Goal: Task Accomplishment & Management: Use online tool/utility

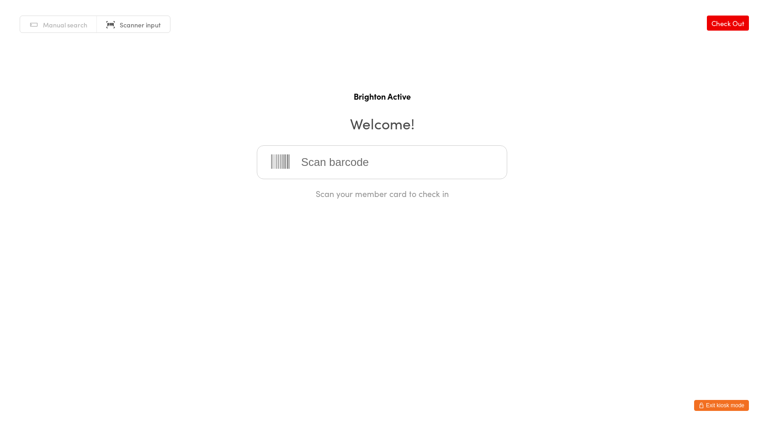
click at [745, 407] on button "Exit kiosk mode" at bounding box center [721, 405] width 55 height 11
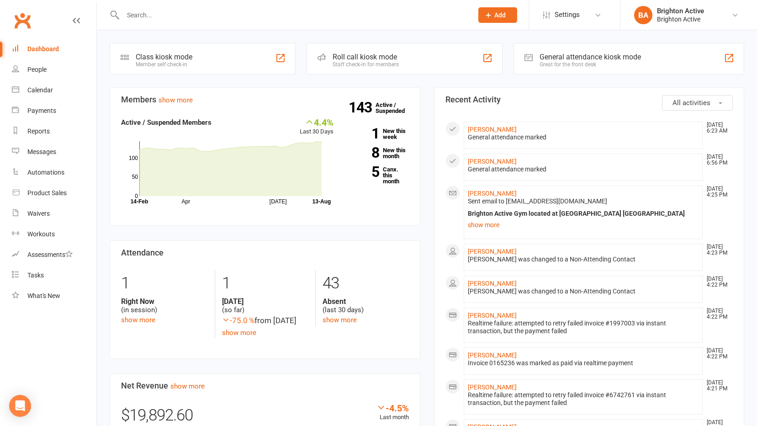
click at [573, 55] on div "General attendance kiosk mode" at bounding box center [589, 57] width 101 height 9
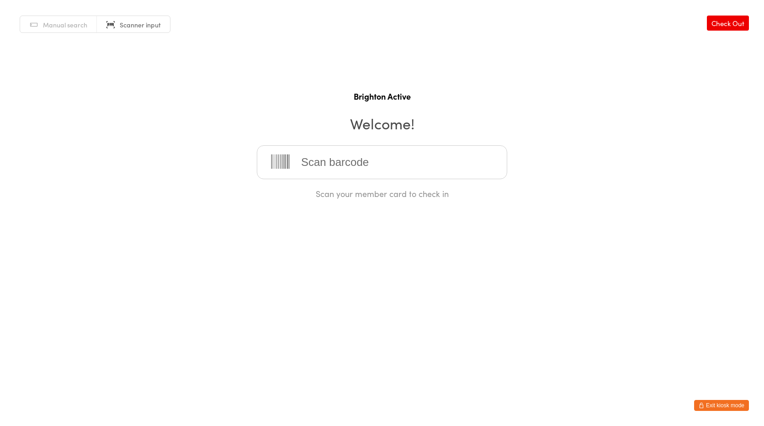
click at [74, 32] on link "Manual search" at bounding box center [58, 24] width 77 height 17
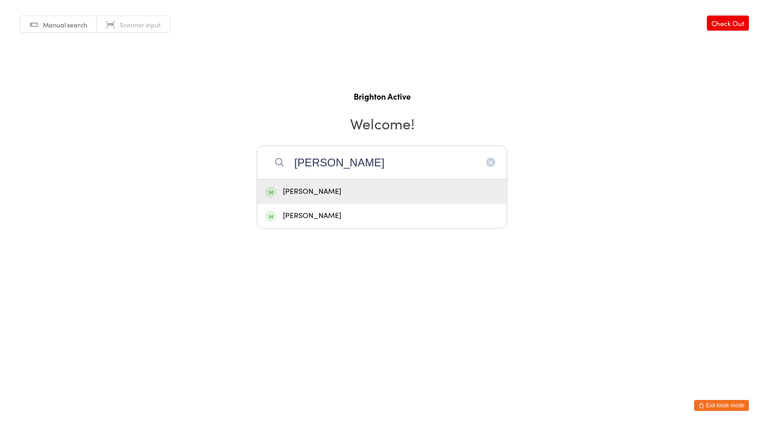
type input "elaine"
click at [323, 190] on div "[PERSON_NAME]" at bounding box center [382, 191] width 234 height 12
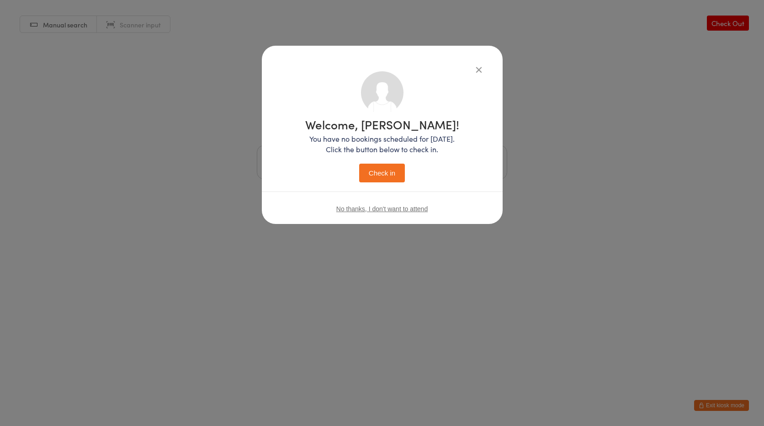
click at [372, 175] on button "Check in" at bounding box center [382, 173] width 46 height 19
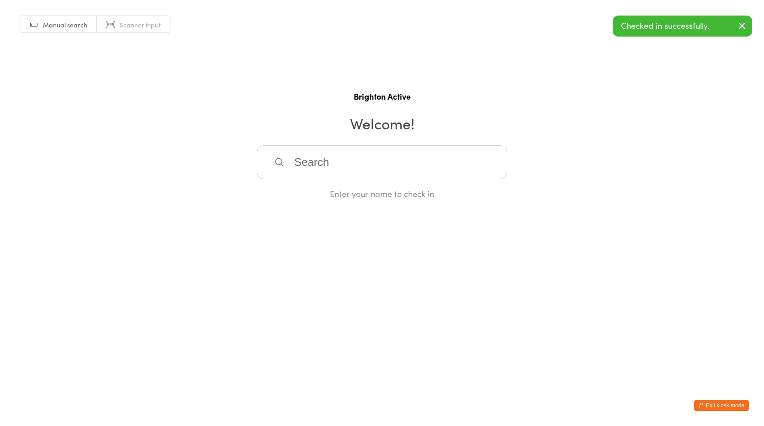
click at [335, 168] on input "search" at bounding box center [382, 162] width 250 height 34
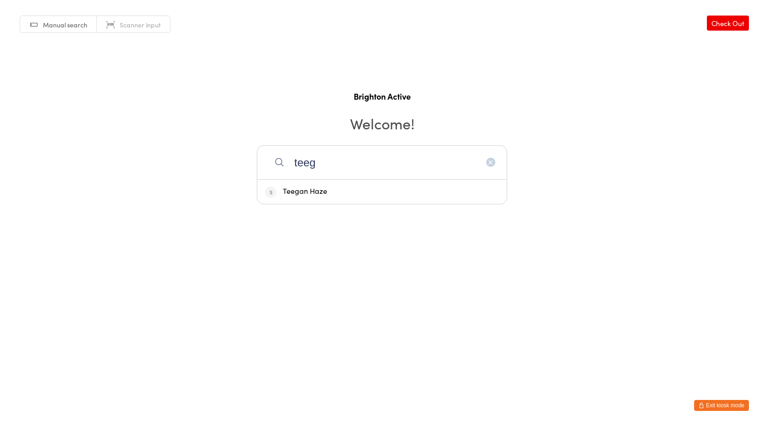
type input "teeg"
click at [322, 199] on div "Teegan Haze" at bounding box center [381, 192] width 249 height 24
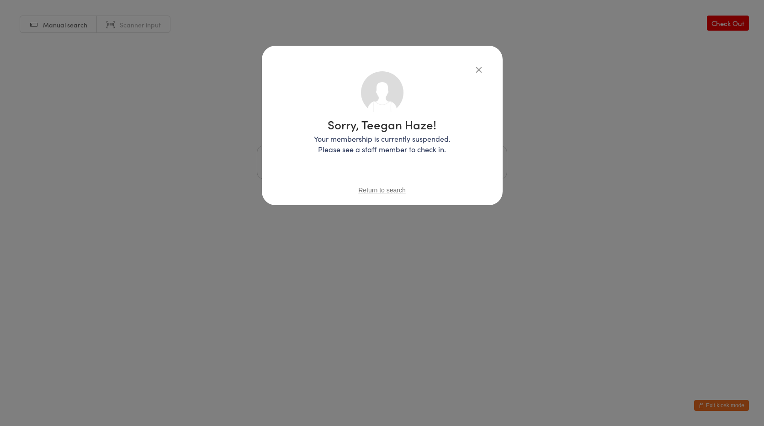
click at [474, 73] on icon "button" at bounding box center [479, 69] width 10 height 10
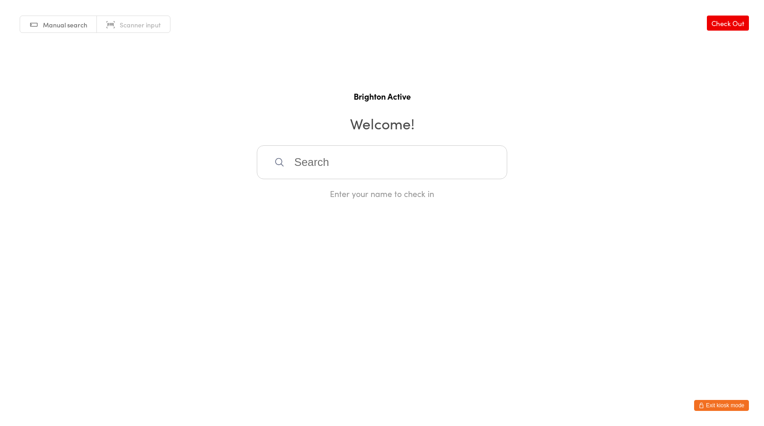
click at [712, 405] on button "Exit kiosk mode" at bounding box center [721, 405] width 55 height 11
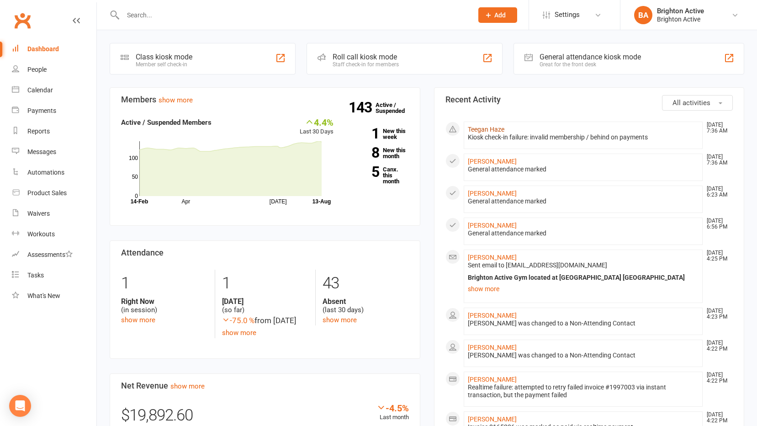
click at [482, 130] on link "Teegan Haze" at bounding box center [486, 129] width 37 height 7
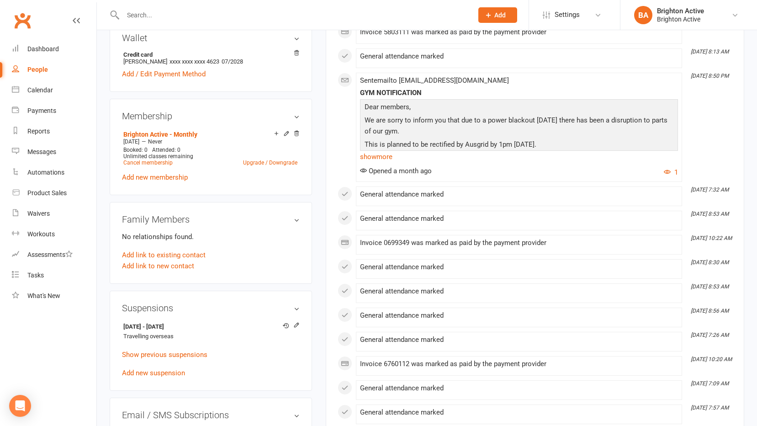
scroll to position [365, 0]
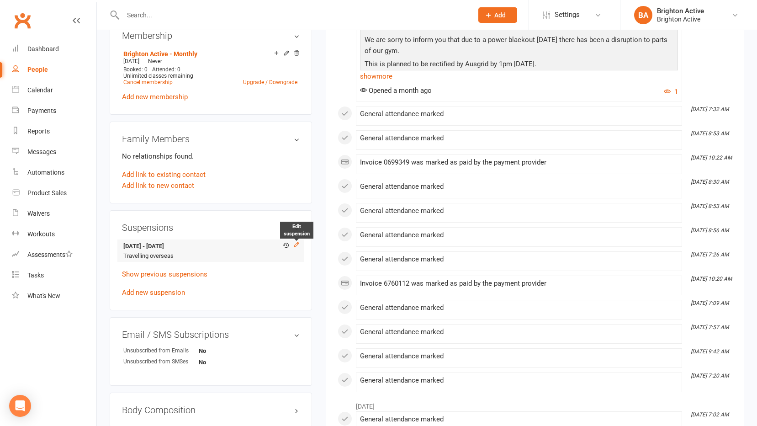
click at [296, 243] on icon at bounding box center [296, 244] width 6 height 6
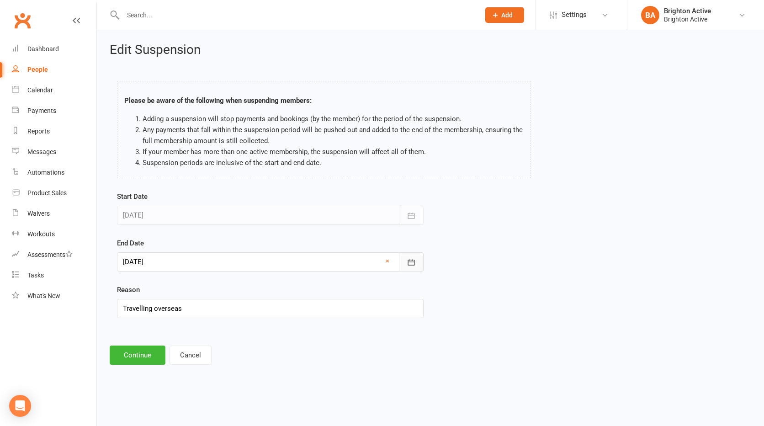
click at [411, 263] on icon "button" at bounding box center [411, 262] width 9 height 9
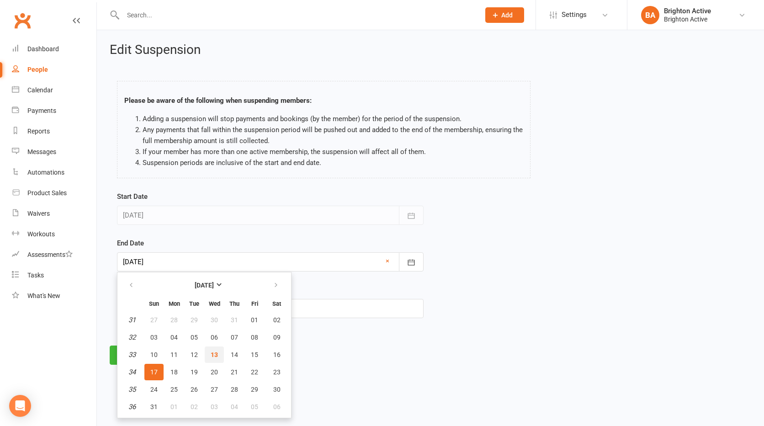
click at [210, 350] on button "13" at bounding box center [214, 354] width 19 height 16
type input "13 Aug 2025"
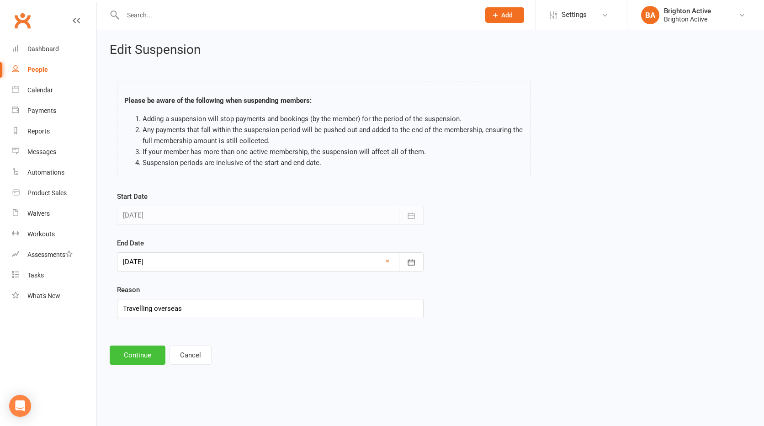
click at [142, 353] on button "Continue" at bounding box center [138, 354] width 56 height 19
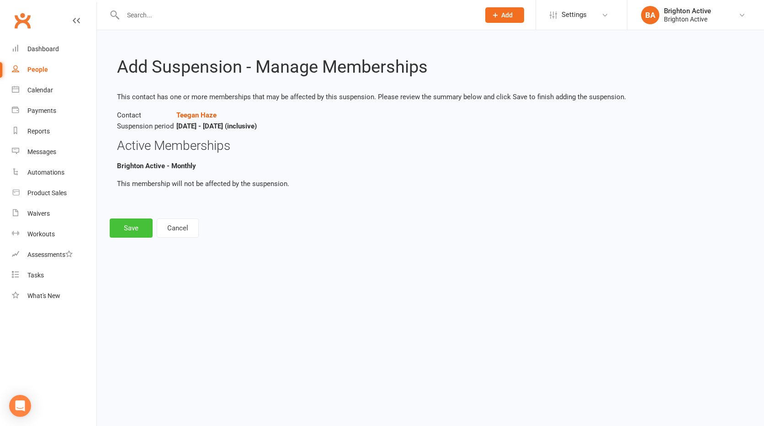
click at [132, 228] on button "Save" at bounding box center [131, 227] width 43 height 19
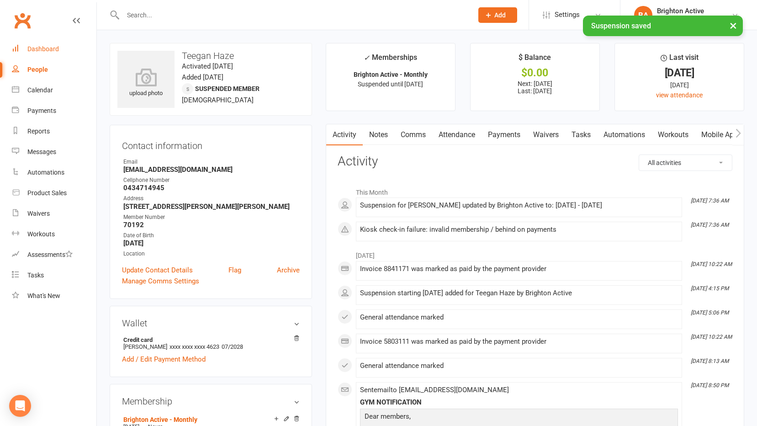
click at [43, 46] on div "Dashboard" at bounding box center [43, 48] width 32 height 7
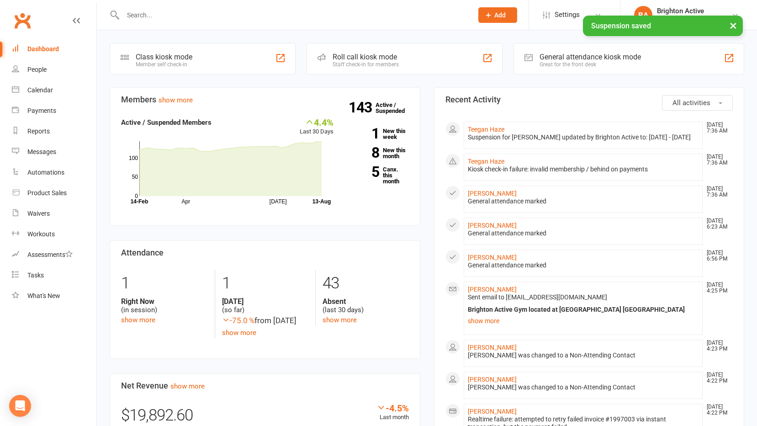
click at [541, 64] on div "Great for the front desk" at bounding box center [589, 64] width 101 height 6
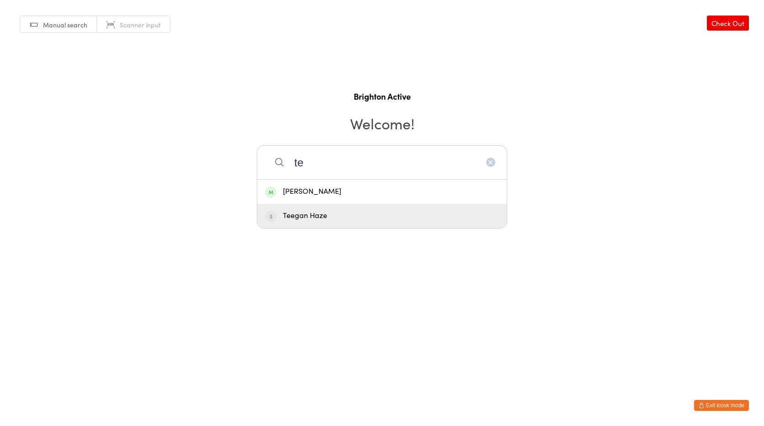
type input "te"
click at [345, 221] on div "Teegan Haze" at bounding box center [382, 216] width 234 height 12
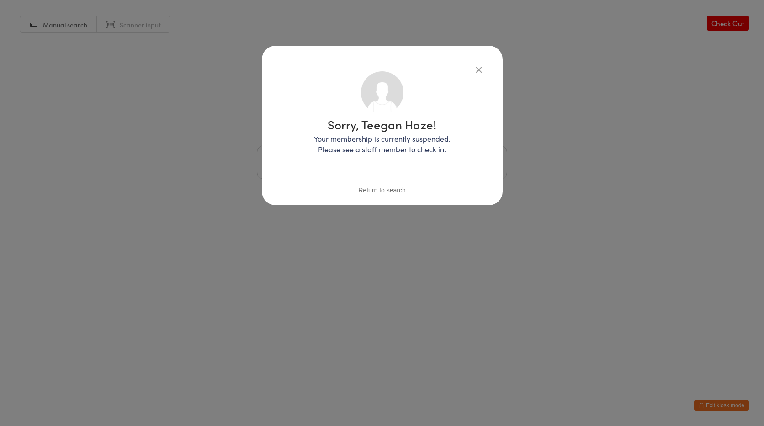
click at [486, 72] on div "Sorry, Teegan Haze! Your membership is currently suspended. Please see a staff …" at bounding box center [382, 125] width 241 height 159
click at [481, 72] on icon "button" at bounding box center [479, 69] width 10 height 10
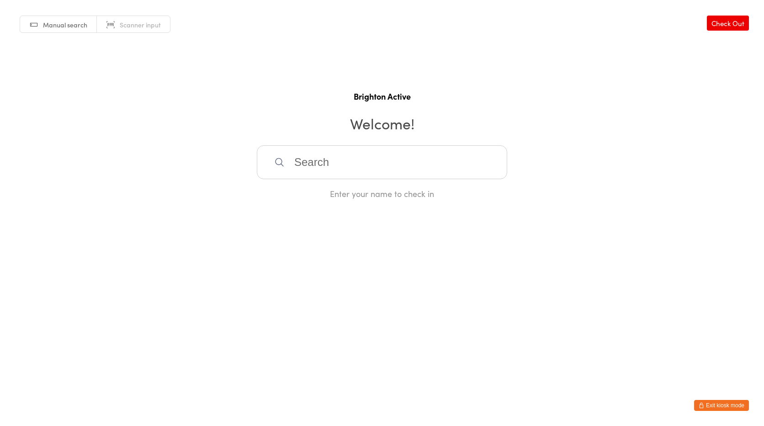
click at [719, 399] on html "You have now entered Kiosk Mode. Members will be able to check themselves in us…" at bounding box center [382, 213] width 764 height 426
click at [708, 403] on button "Exit kiosk mode" at bounding box center [721, 405] width 55 height 11
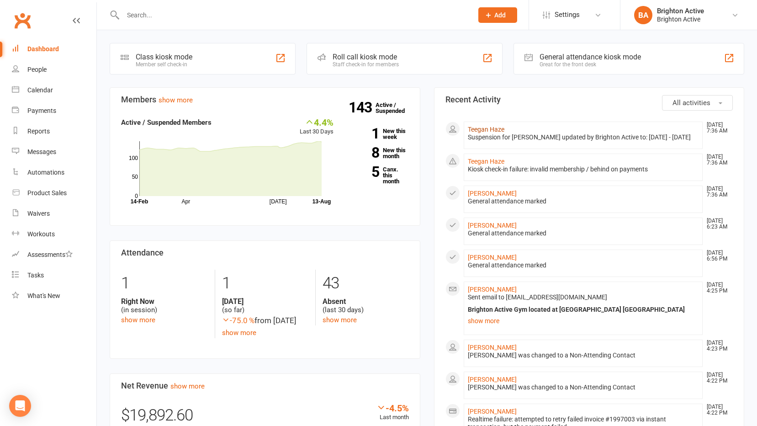
click at [487, 131] on link "Teegan Haze" at bounding box center [486, 129] width 37 height 7
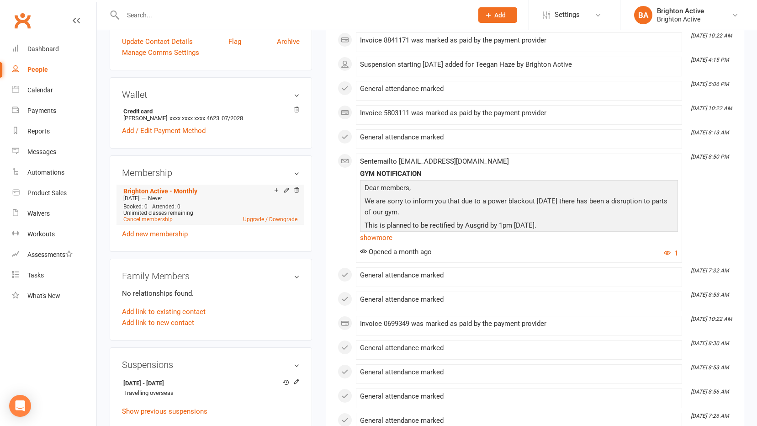
scroll to position [320, 0]
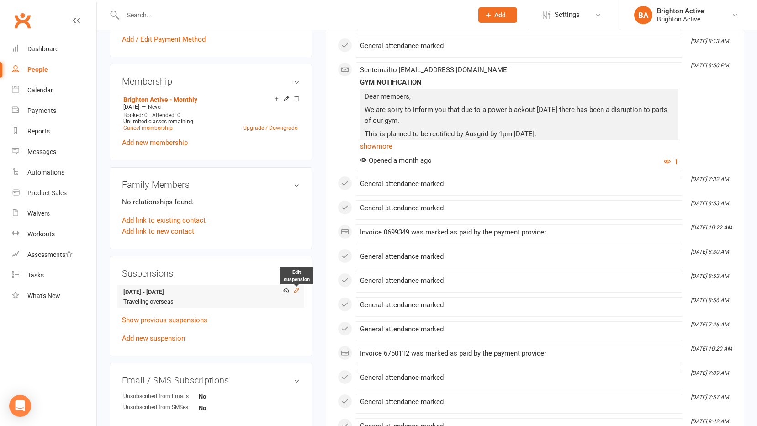
click at [293, 292] on icon at bounding box center [296, 290] width 6 height 6
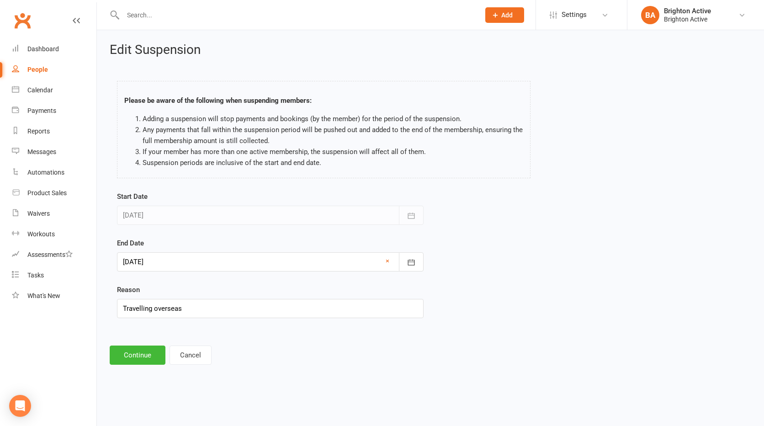
click at [232, 266] on div at bounding box center [270, 261] width 307 height 19
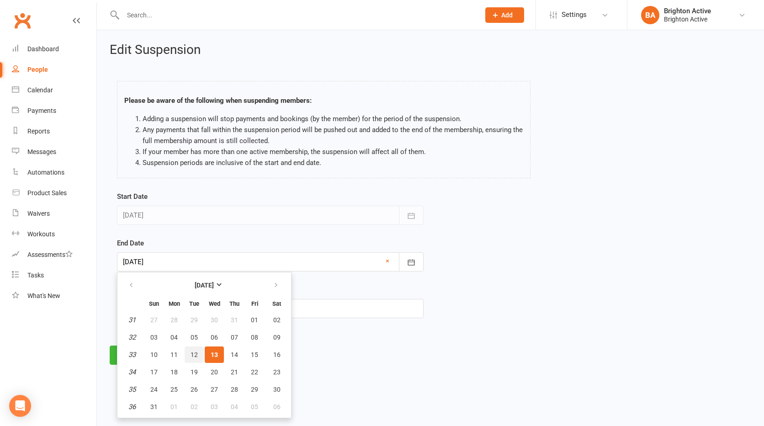
click at [195, 351] on span "12" at bounding box center [193, 354] width 7 height 7
type input "12 Aug 2025"
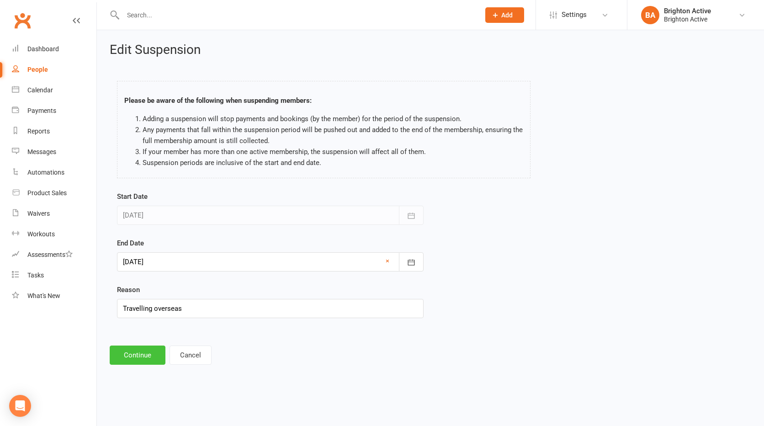
click at [142, 353] on button "Continue" at bounding box center [138, 354] width 56 height 19
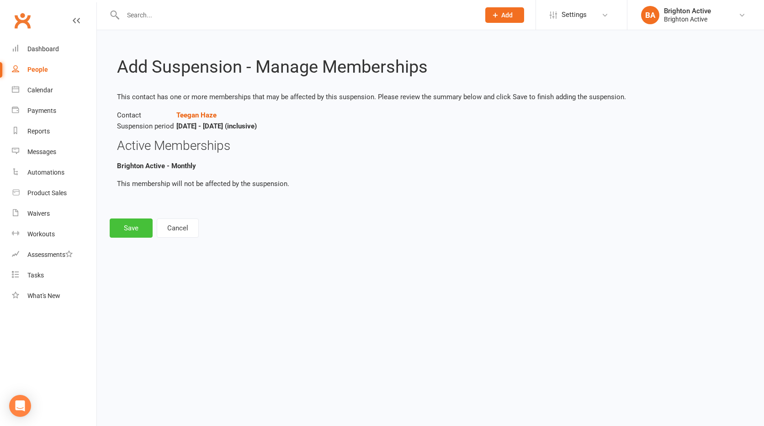
click at [143, 229] on button "Save" at bounding box center [131, 227] width 43 height 19
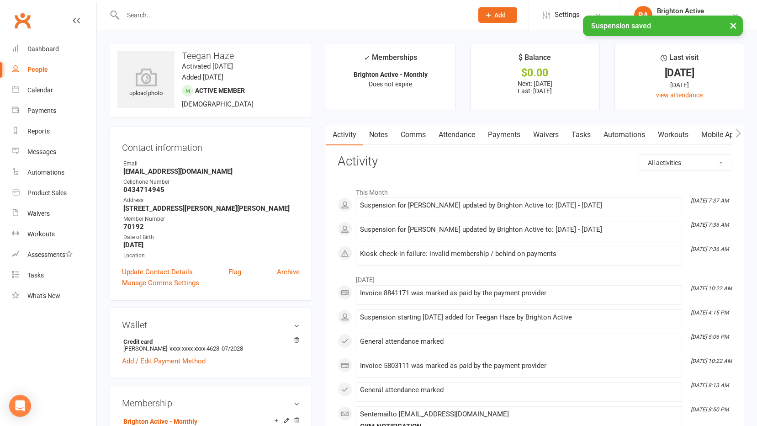
click at [43, 63] on link "People" at bounding box center [54, 69] width 85 height 21
select select "true"
select select "100"
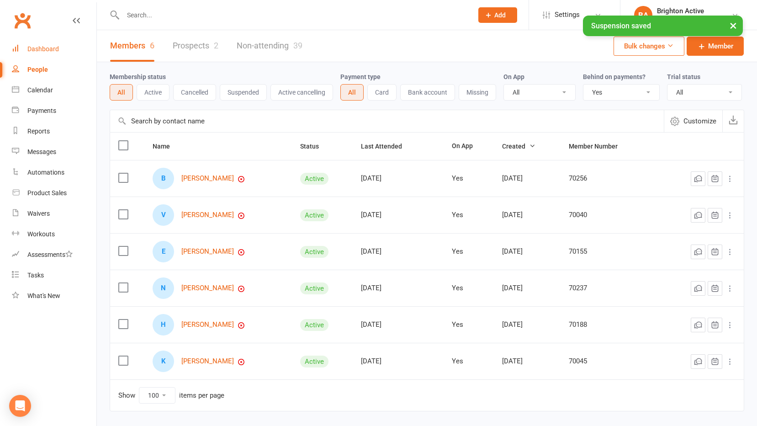
click at [53, 43] on link "Dashboard" at bounding box center [54, 49] width 85 height 21
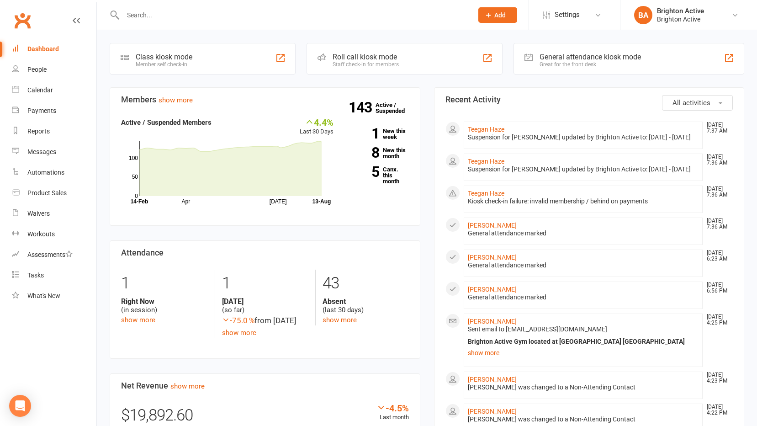
click at [550, 65] on div "Great for the front desk" at bounding box center [589, 64] width 101 height 6
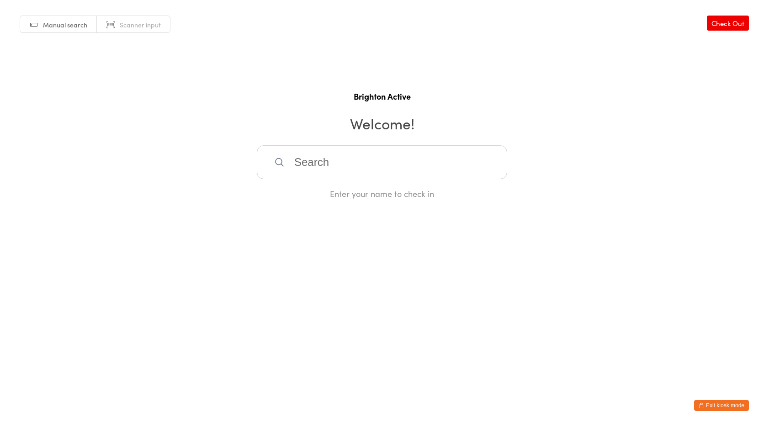
click at [138, 17] on link "Scanner input" at bounding box center [133, 24] width 73 height 17
click at [82, 10] on div "Manual search Scanner input Check Out Brighton Active Welcome! Scan your member…" at bounding box center [382, 99] width 764 height 199
click at [85, 18] on link "Manual search" at bounding box center [58, 24] width 77 height 17
click at [329, 161] on input "search" at bounding box center [382, 162] width 250 height 34
click at [699, 403] on icon "button" at bounding box center [700, 404] width 5 height 5
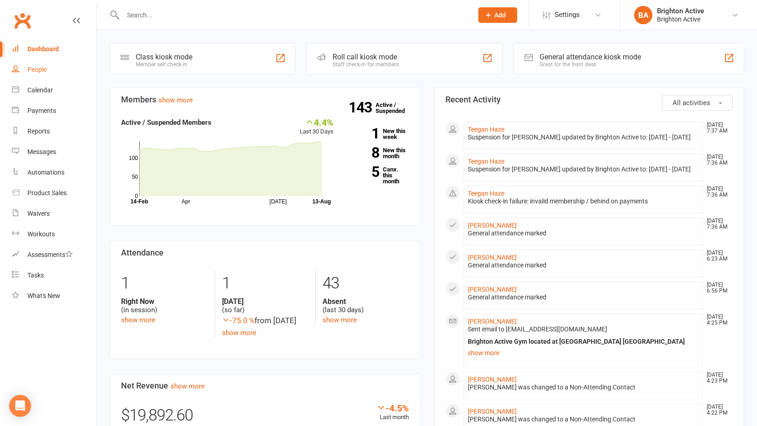
click at [34, 76] on link "People" at bounding box center [54, 69] width 85 height 21
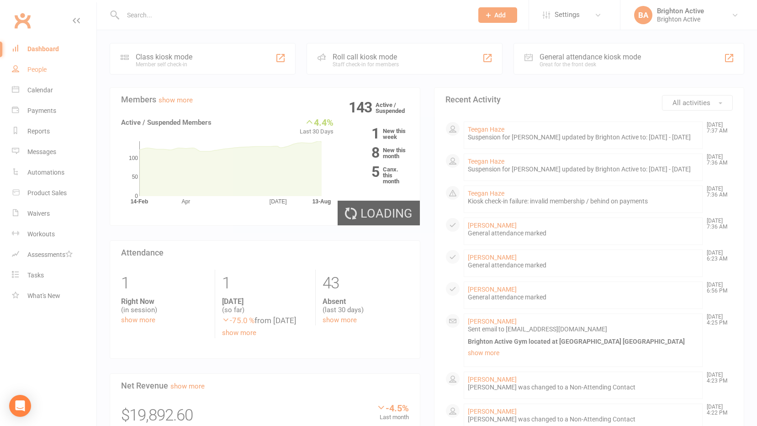
select select "true"
select select "100"
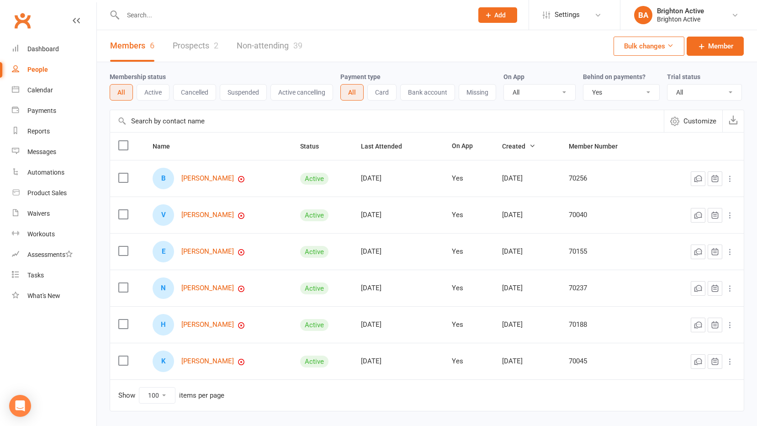
click at [629, 99] on select "All No Yes" at bounding box center [621, 93] width 76 height 16
select select
click at [584, 85] on select "All No Yes" at bounding box center [621, 93] width 76 height 16
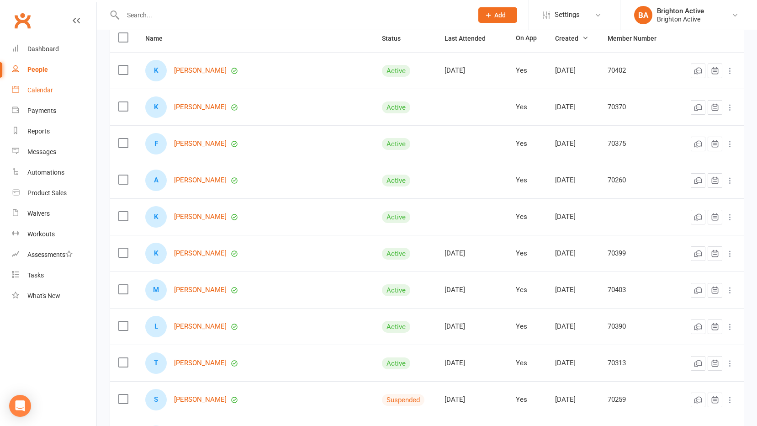
scroll to position [46, 0]
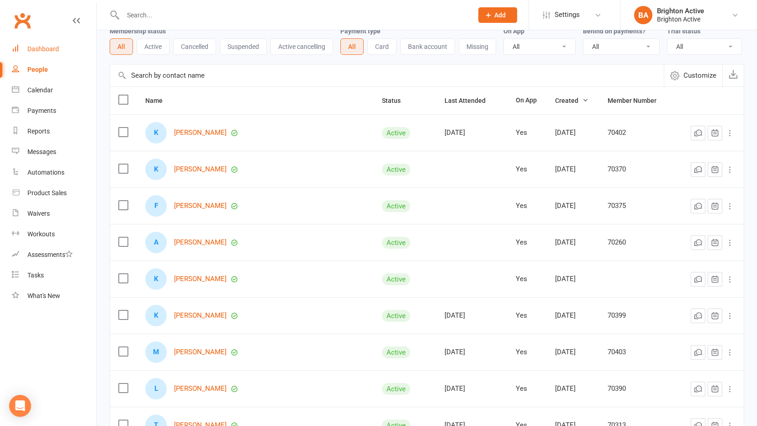
click at [47, 53] on link "Dashboard" at bounding box center [54, 49] width 85 height 21
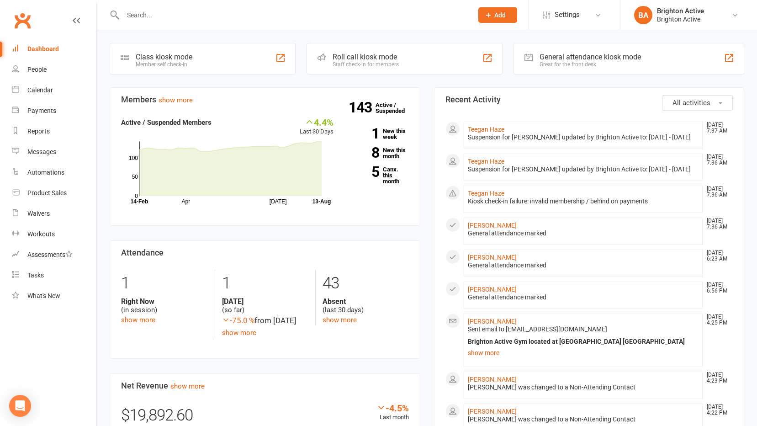
click at [553, 62] on div "Great for the front desk" at bounding box center [589, 64] width 101 height 6
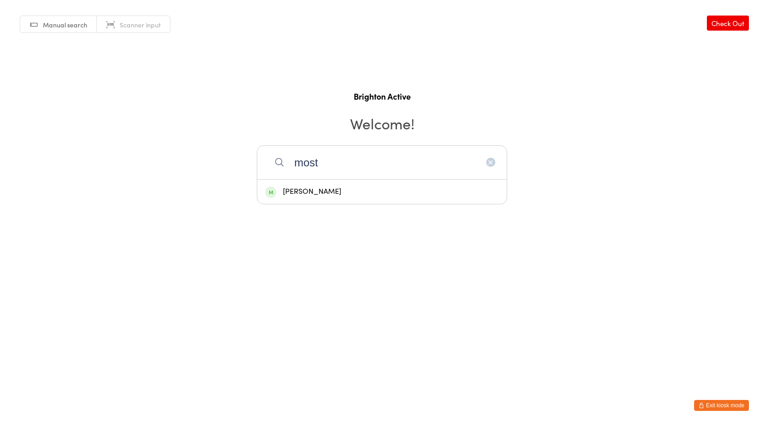
type input "most"
click at [329, 189] on div "[PERSON_NAME]" at bounding box center [382, 191] width 234 height 12
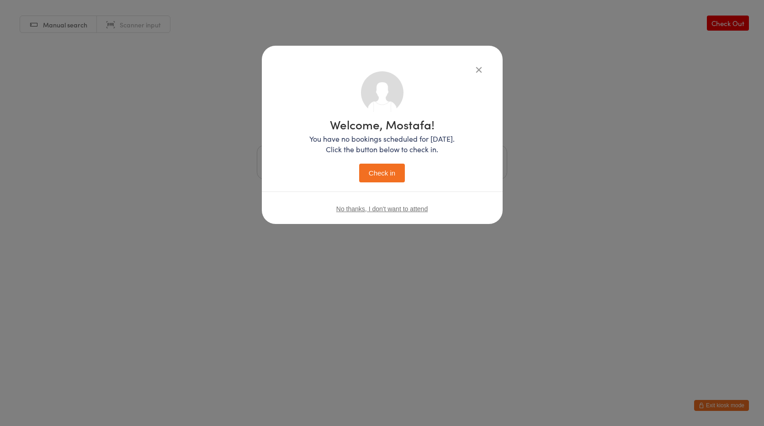
click at [402, 174] on button "Check in" at bounding box center [382, 173] width 46 height 19
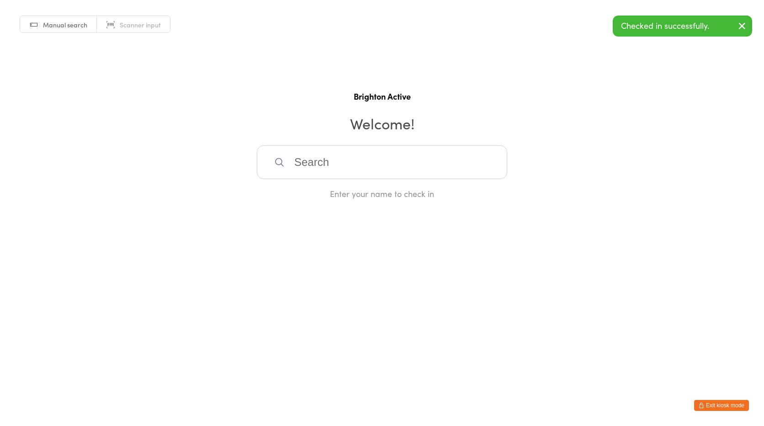
click at [123, 26] on span "Scanner input" at bounding box center [140, 24] width 41 height 9
click at [733, 407] on button "Exit kiosk mode" at bounding box center [721, 405] width 55 height 11
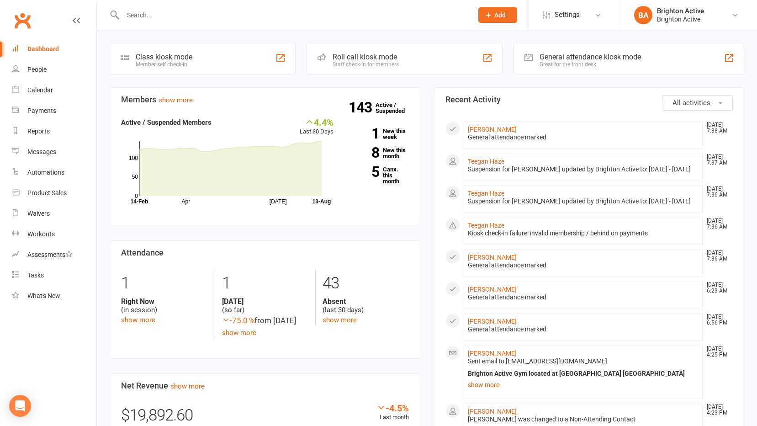
click at [613, 61] on div "General attendance kiosk mode" at bounding box center [589, 57] width 101 height 9
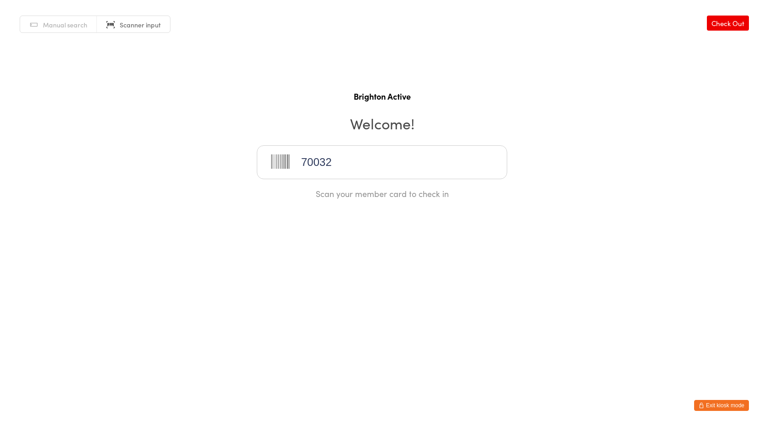
type input "70032"
